Goal: Task Accomplishment & Management: Manage account settings

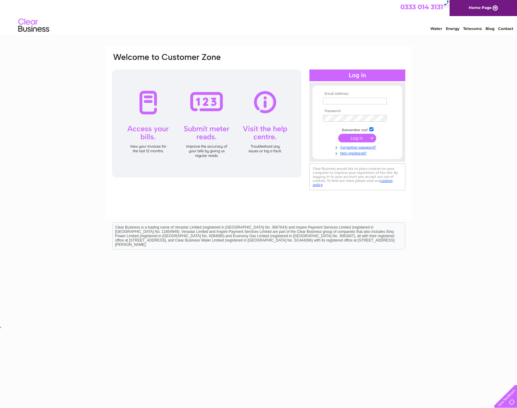
type input "raj@highviewmotors.co.uk"
click at [358, 136] on input "submit" at bounding box center [357, 138] width 38 height 9
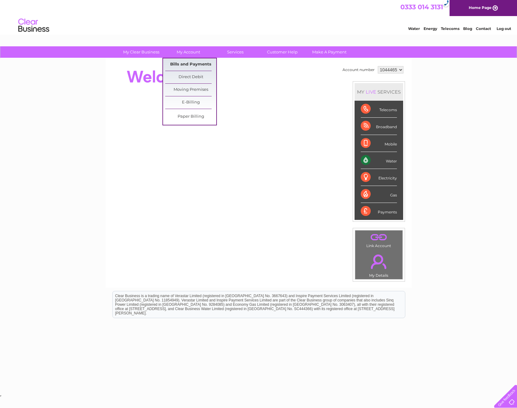
click at [197, 68] on link "Bills and Payments" at bounding box center [190, 64] width 51 height 12
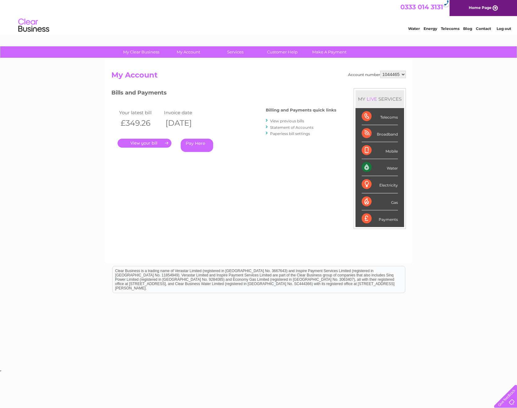
click at [287, 121] on link "View previous bills" at bounding box center [287, 121] width 34 height 5
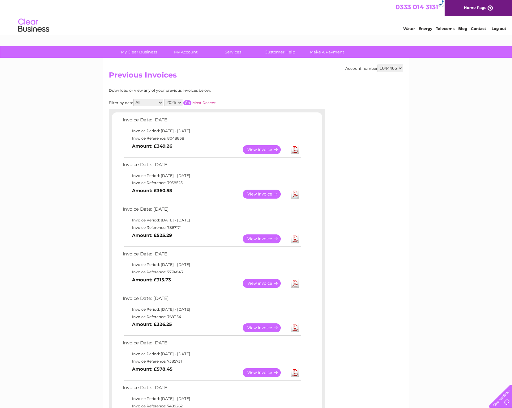
click at [180, 103] on select "2025 2024 2023 2022" at bounding box center [173, 102] width 18 height 7
select select "2024"
click at [165, 99] on select "2025 2024 2023 2022" at bounding box center [173, 102] width 18 height 7
click at [190, 103] on input "button" at bounding box center [187, 102] width 8 height 5
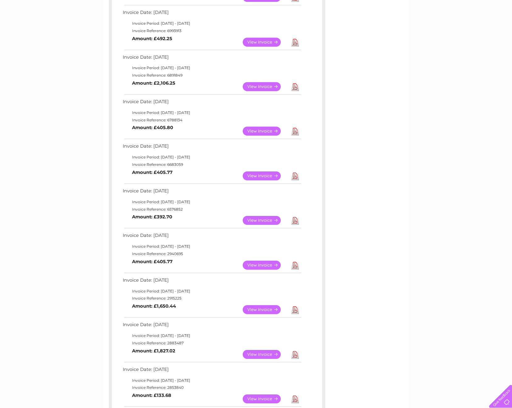
scroll to position [216, 0]
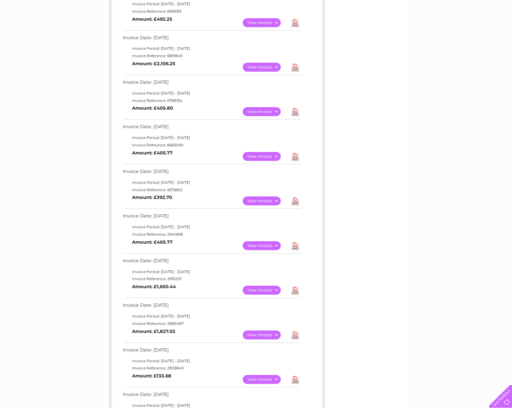
click at [264, 288] on link "View" at bounding box center [265, 290] width 45 height 9
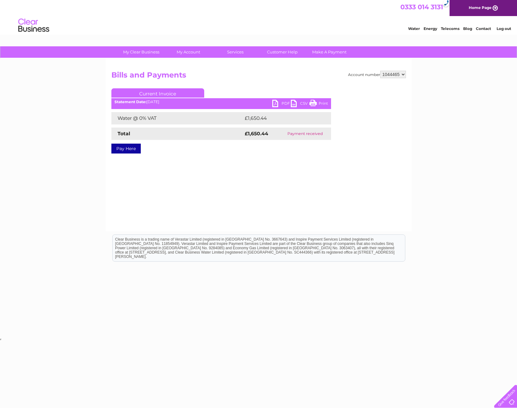
click at [279, 104] on link "PDF" at bounding box center [281, 104] width 19 height 9
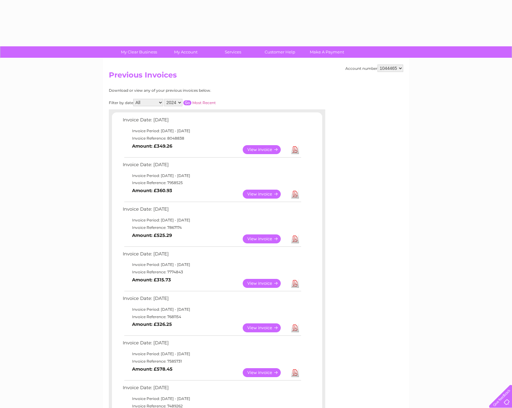
select select "2024"
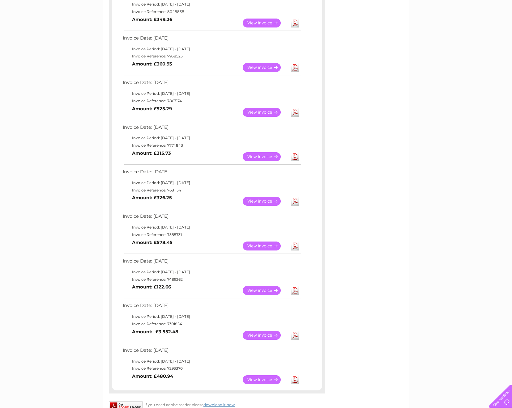
scroll to position [31, 0]
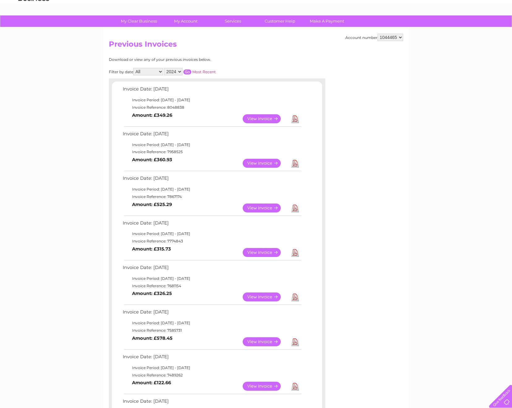
click at [180, 75] on select "2025 2024 2023 2022" at bounding box center [173, 71] width 18 height 7
click at [165, 68] on select "2025 2024 2023 2022" at bounding box center [173, 71] width 18 height 7
click at [190, 71] on input "button" at bounding box center [187, 72] width 8 height 5
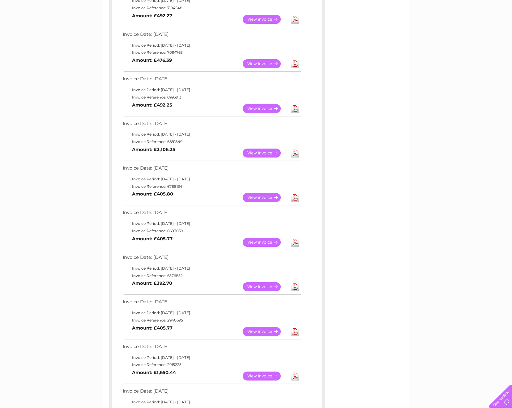
scroll to position [155, 0]
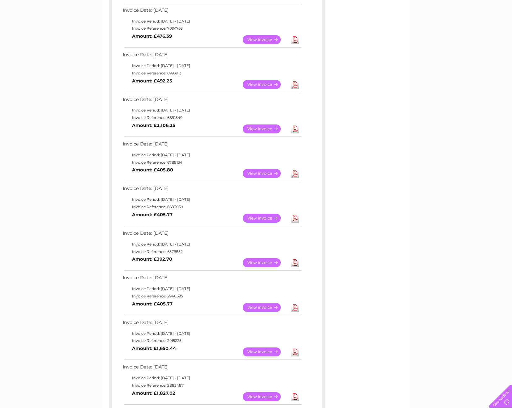
click at [262, 306] on link "View" at bounding box center [265, 307] width 45 height 9
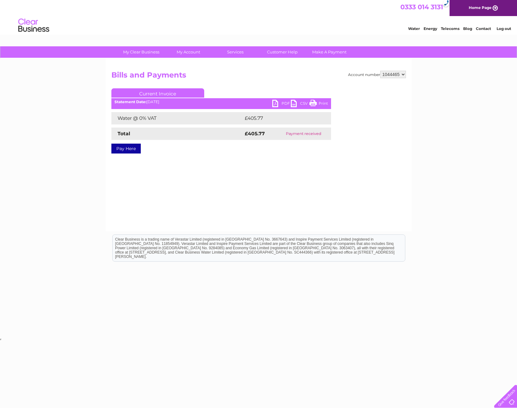
click at [274, 104] on link "PDF" at bounding box center [281, 104] width 19 height 9
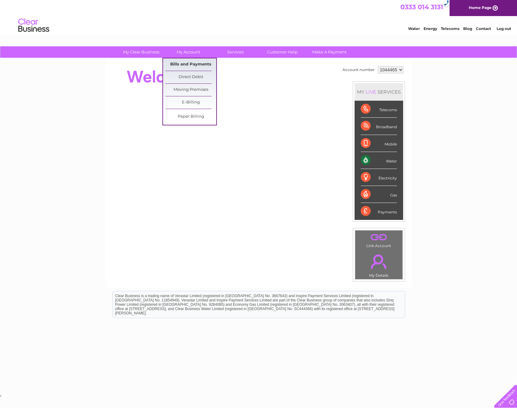
click at [182, 61] on link "Bills and Payments" at bounding box center [190, 64] width 51 height 12
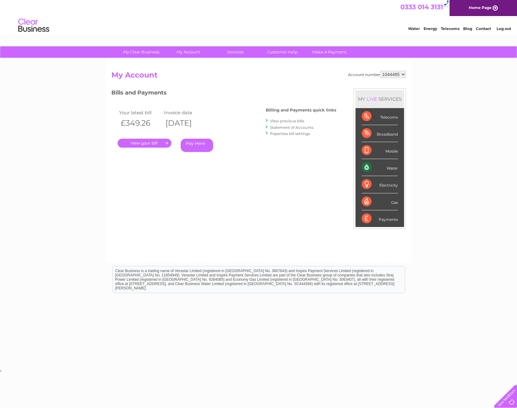
click at [283, 120] on link "View previous bills" at bounding box center [287, 121] width 34 height 5
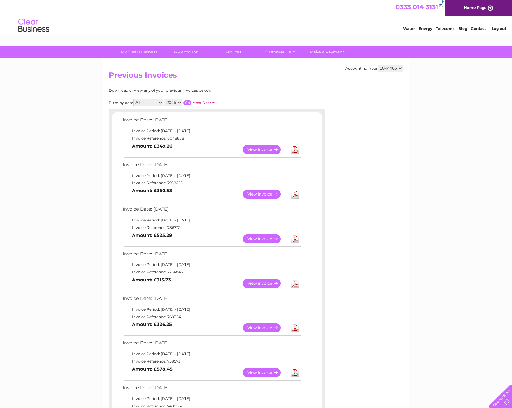
click at [181, 102] on select "2025 2024 2023 2022" at bounding box center [173, 102] width 18 height 7
select select "2024"
click at [165, 99] on select "2025 2024 2023 2022" at bounding box center [173, 102] width 18 height 7
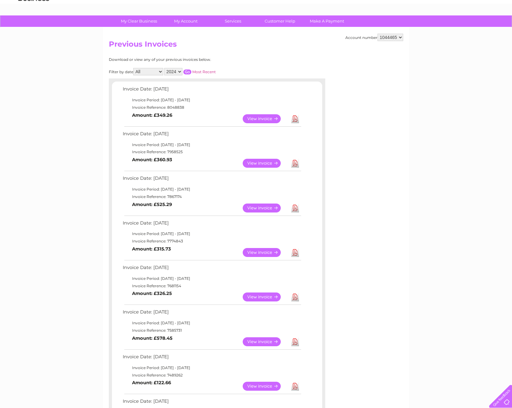
click at [187, 71] on input "button" at bounding box center [187, 72] width 8 height 5
click at [261, 252] on link "View" at bounding box center [265, 252] width 45 height 9
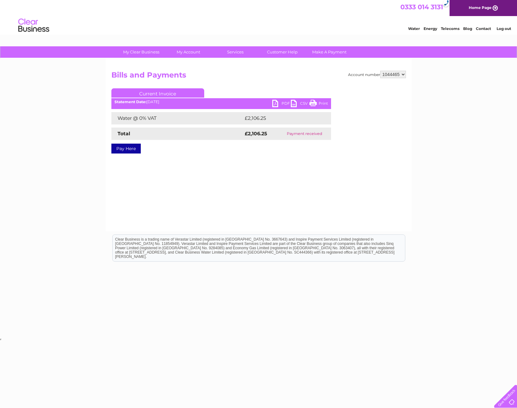
click at [275, 103] on link "PDF" at bounding box center [281, 104] width 19 height 9
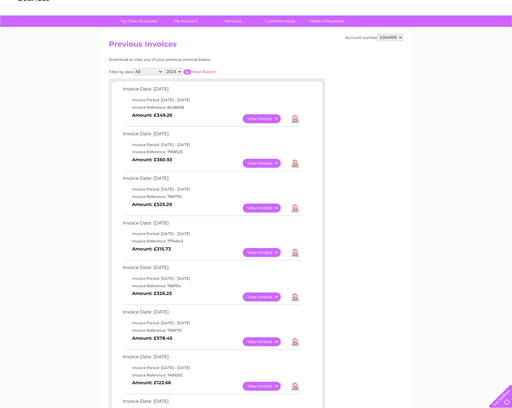
click at [189, 70] on input "button" at bounding box center [187, 72] width 8 height 5
click at [181, 72] on select "2025 2024 2023 2022" at bounding box center [173, 71] width 18 height 7
select select "2025"
click at [165, 68] on select "2025 2024 2023 2022" at bounding box center [173, 71] width 18 height 7
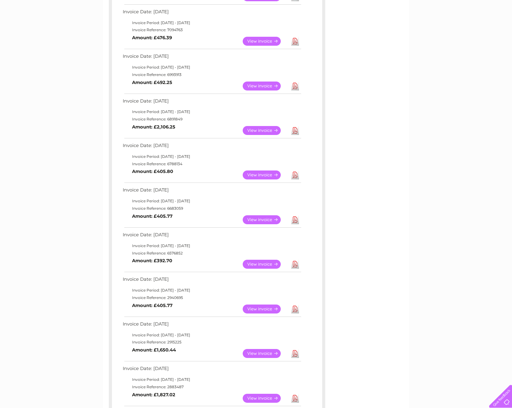
scroll to position [62, 0]
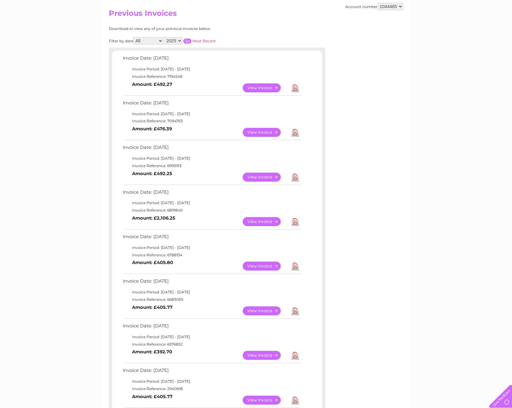
click at [189, 42] on input "button" at bounding box center [187, 41] width 8 height 5
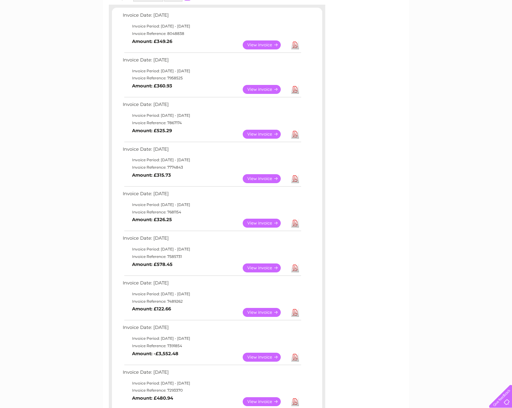
scroll to position [216, 0]
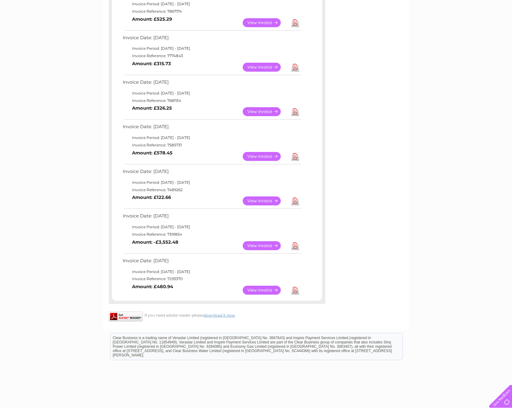
click at [260, 291] on link "View" at bounding box center [265, 290] width 45 height 9
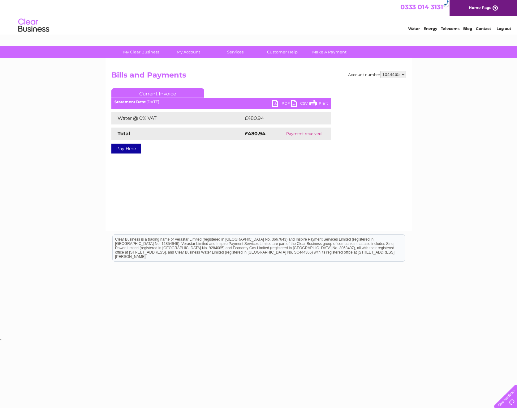
click at [279, 104] on link "PDF" at bounding box center [281, 104] width 19 height 9
